Goal: Navigation & Orientation: Understand site structure

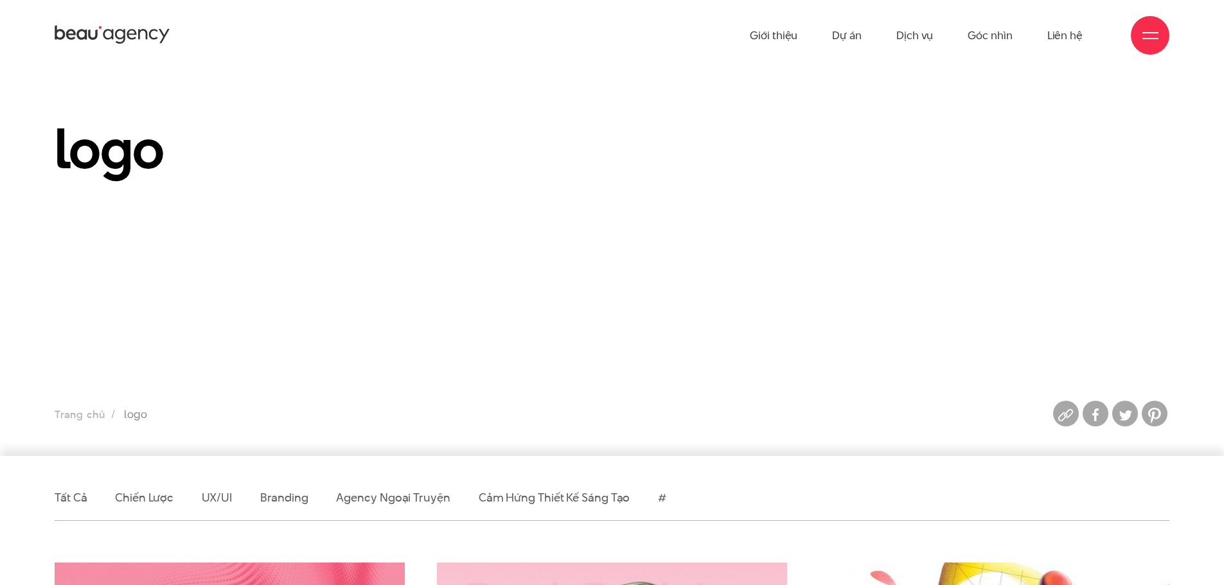
drag, startPoint x: 101, startPoint y: 30, endPoint x: 73, endPoint y: 35, distance: 28.1
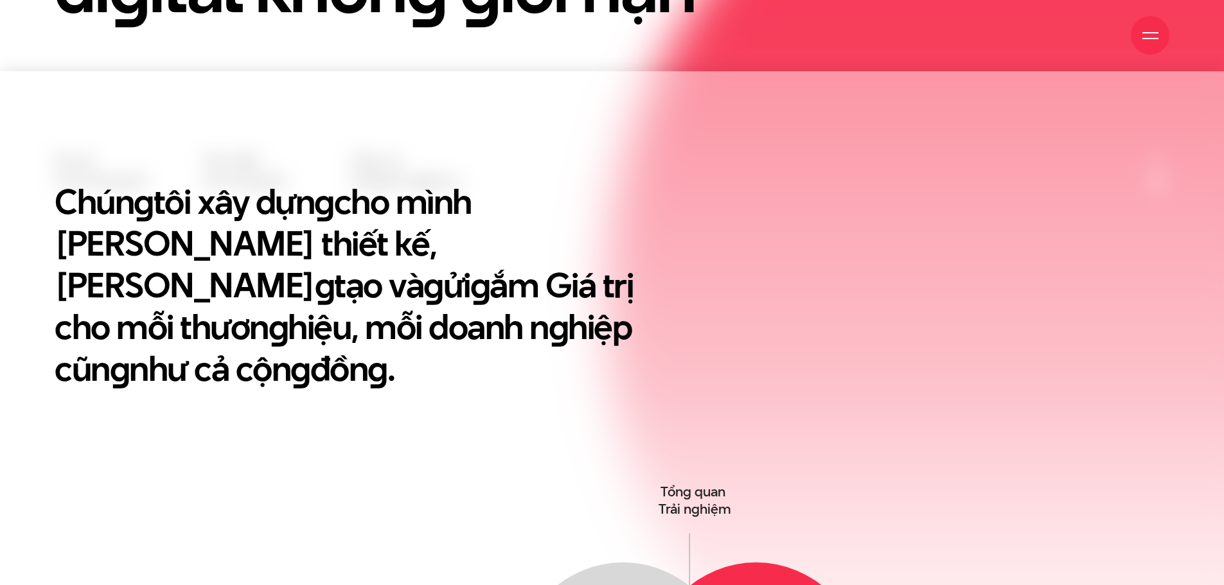
scroll to position [900, 0]
